Goal: Information Seeking & Learning: Learn about a topic

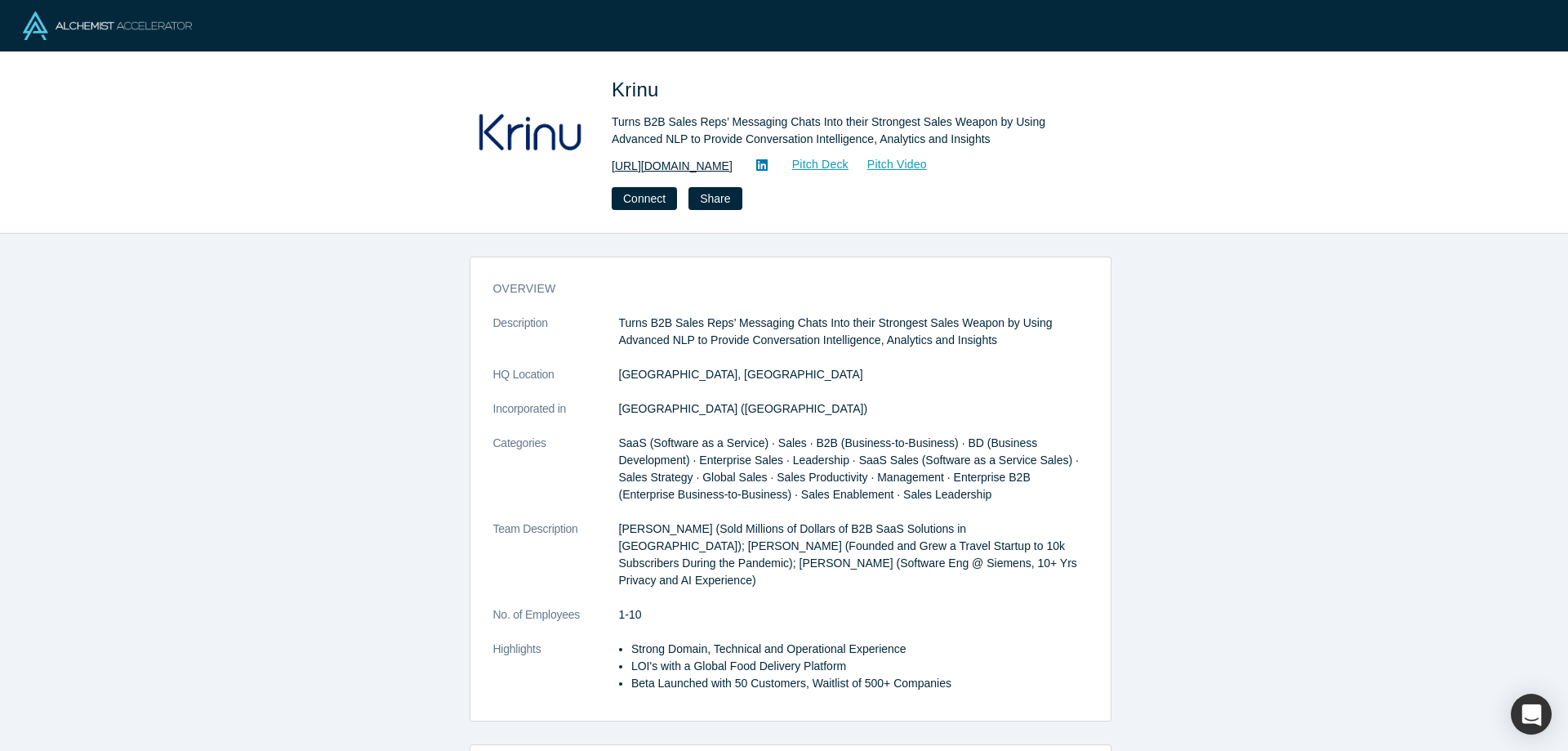
click at [674, 165] on link "https://krinu.com" at bounding box center [672, 166] width 121 height 17
drag, startPoint x: 704, startPoint y: 165, endPoint x: 611, endPoint y: 164, distance: 93.0
click at [611, 164] on div "Krinu Turns B2B Sales Reps’ Messaging Chats Into their Strongest Sales Weapon b…" at bounding box center [784, 142] width 642 height 135
copy link "https://krinu.com"
